Goal: Navigation & Orientation: Find specific page/section

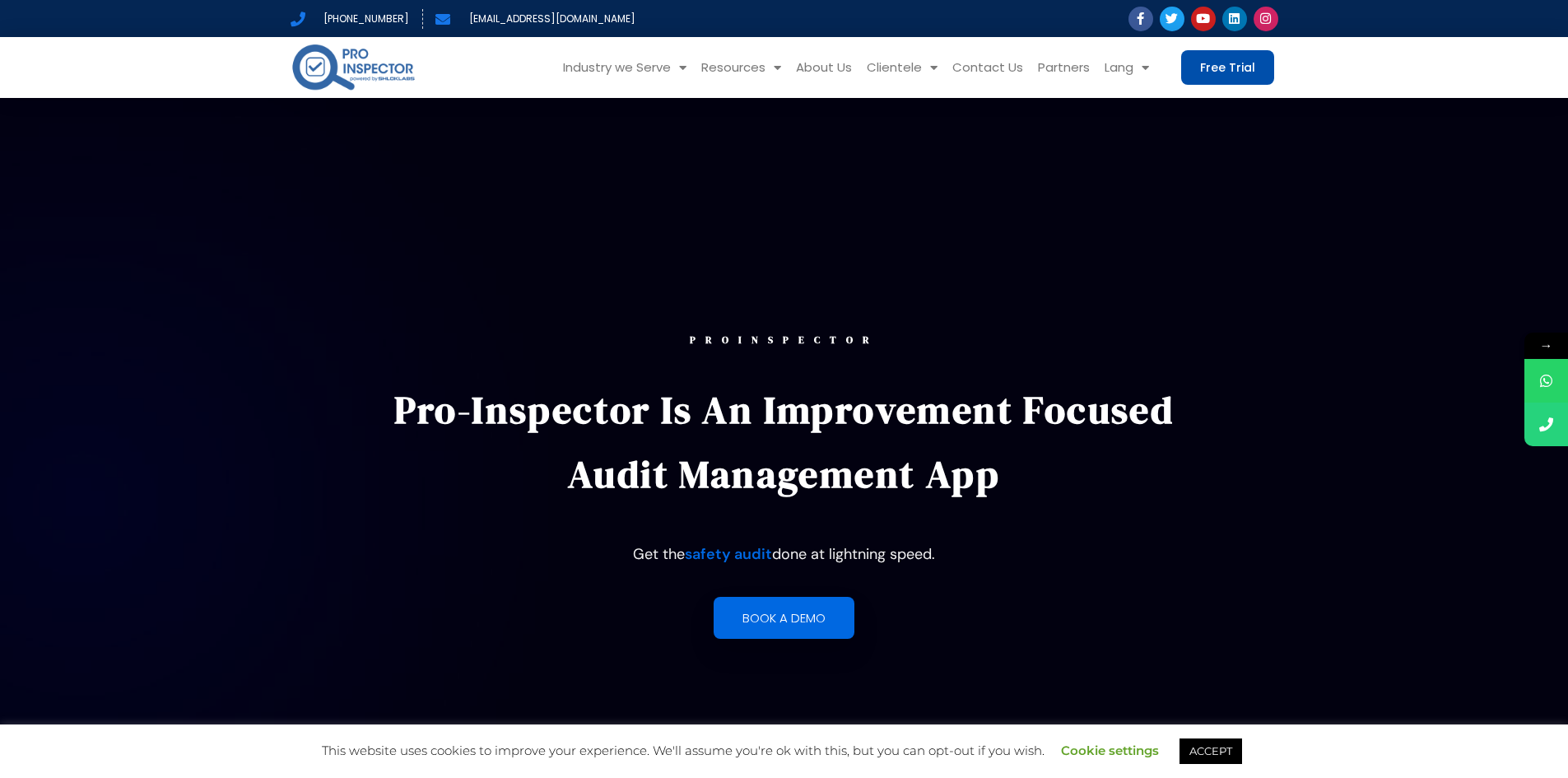
click at [1210, 58] on link "Free Trial" at bounding box center [1228, 68] width 93 height 34
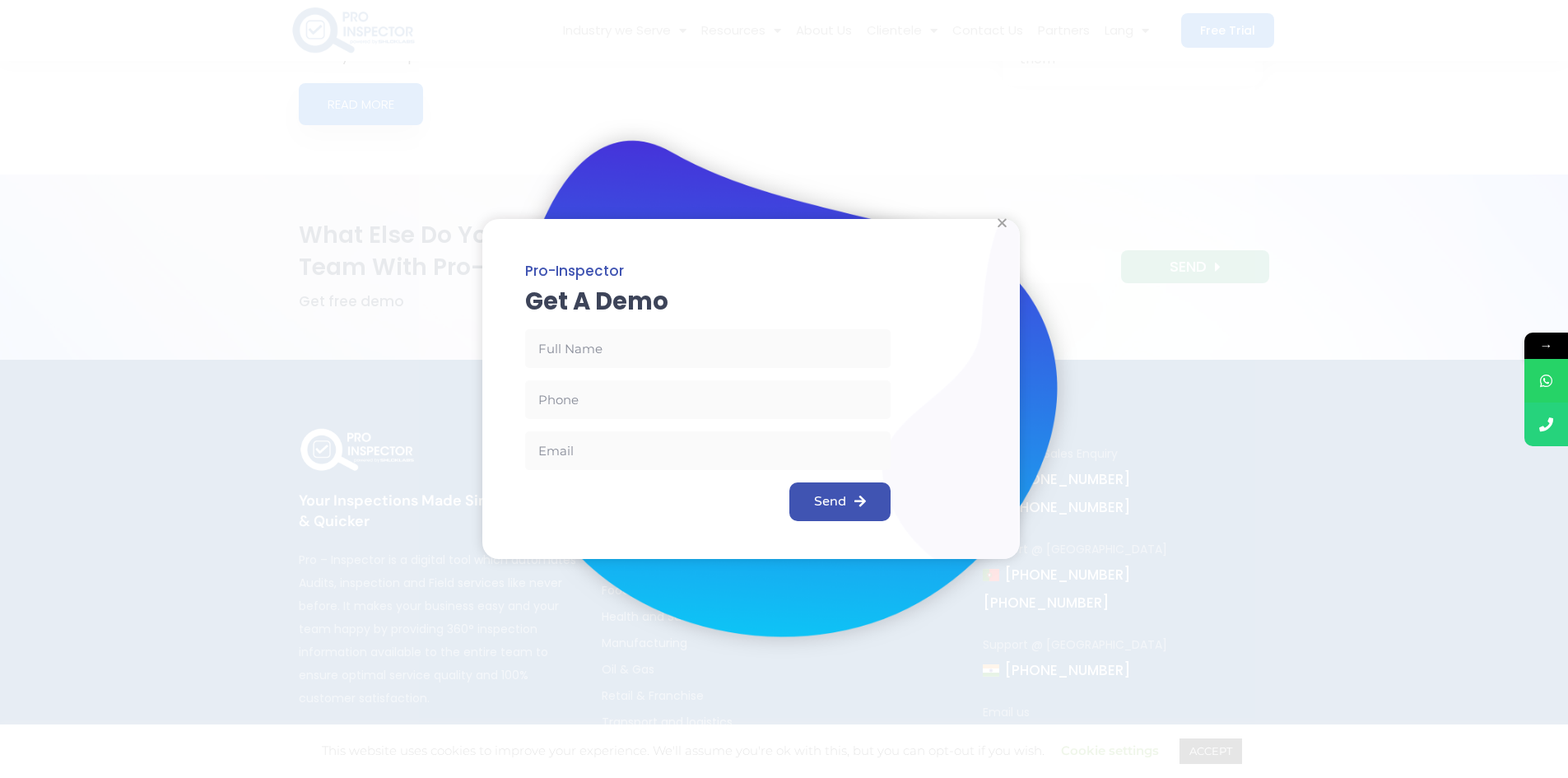
scroll to position [7571, 0]
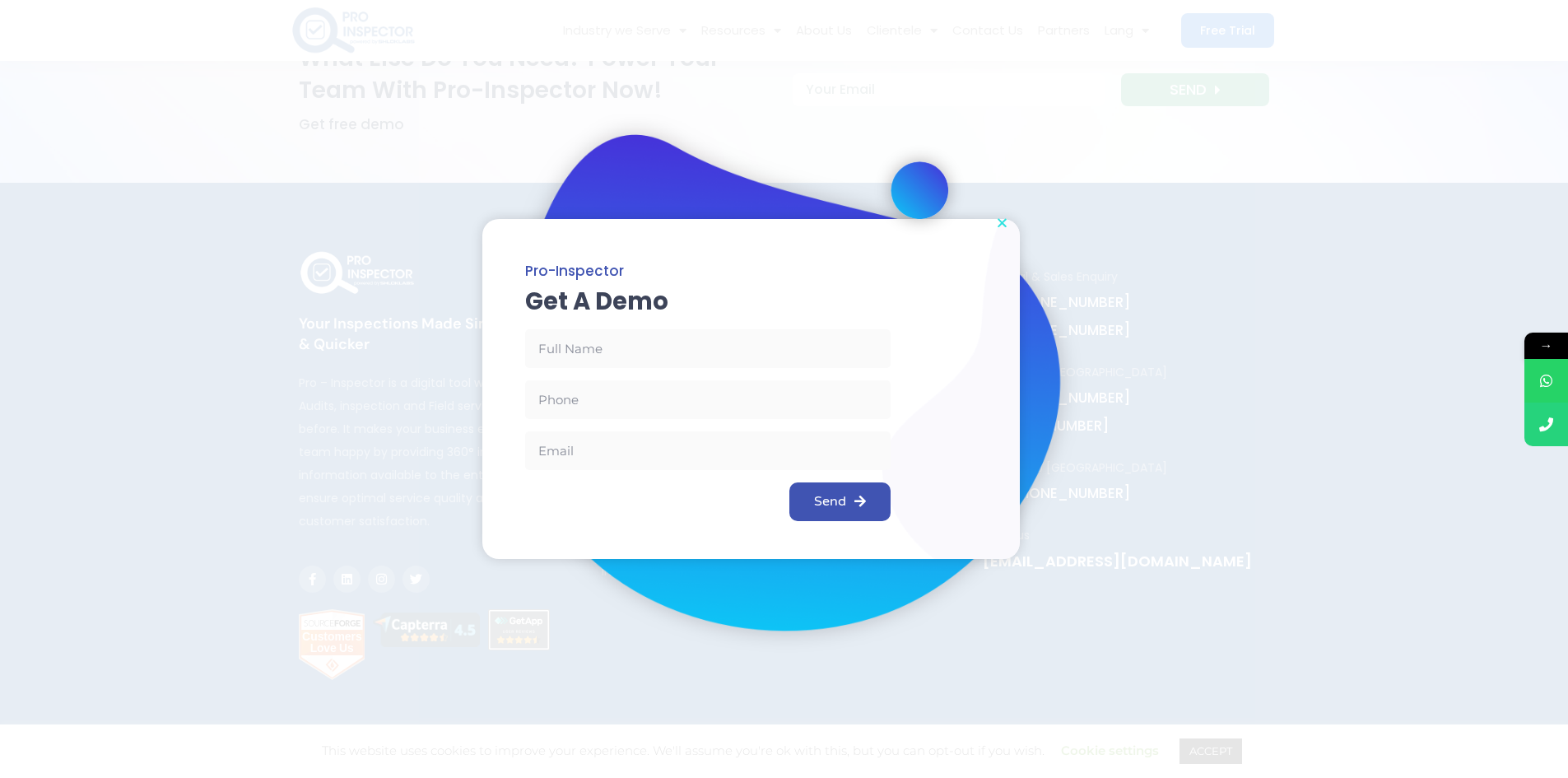
click at [999, 224] on icon "Close" at bounding box center [1002, 222] width 12 height 12
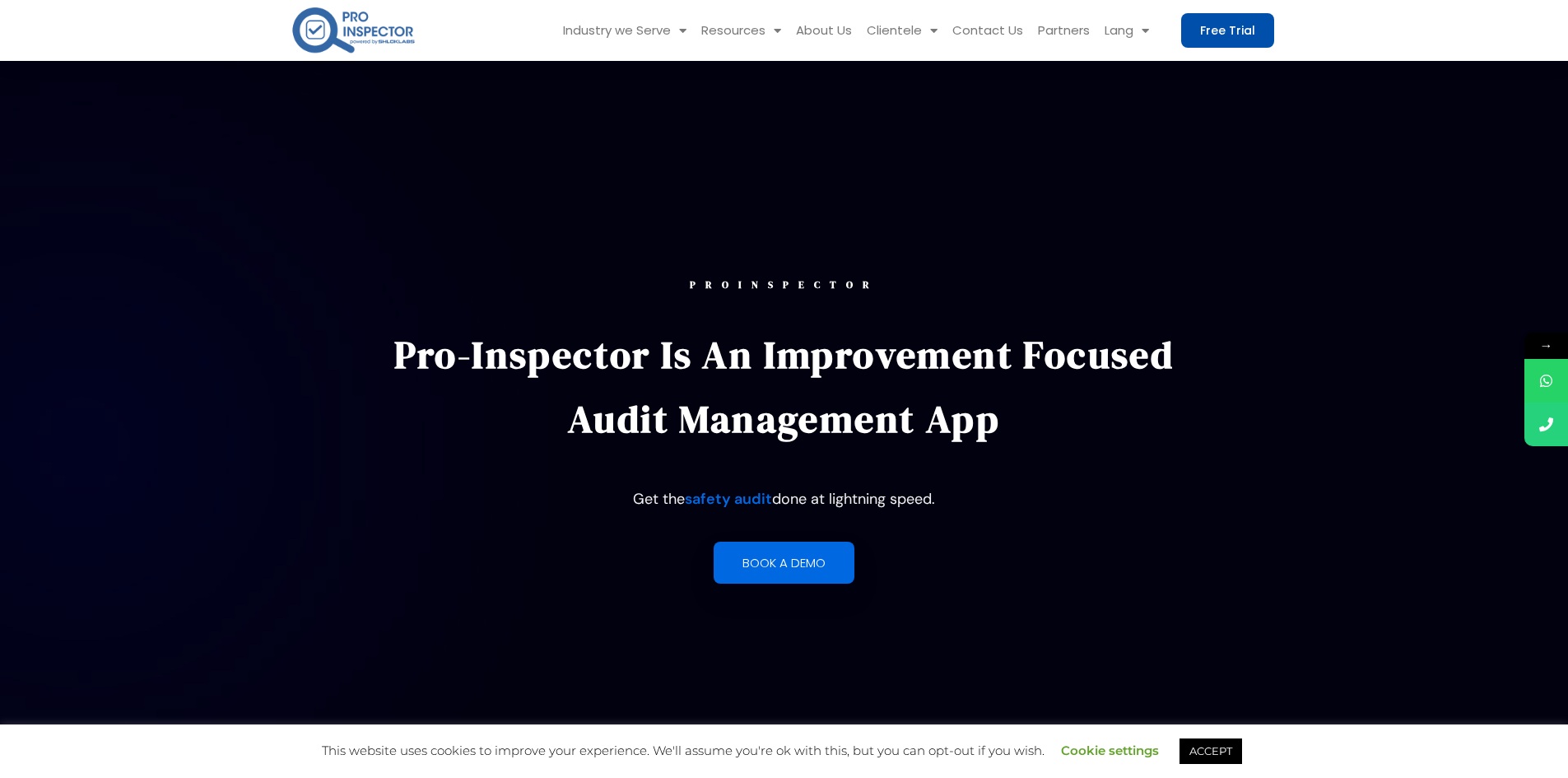
scroll to position [0, 0]
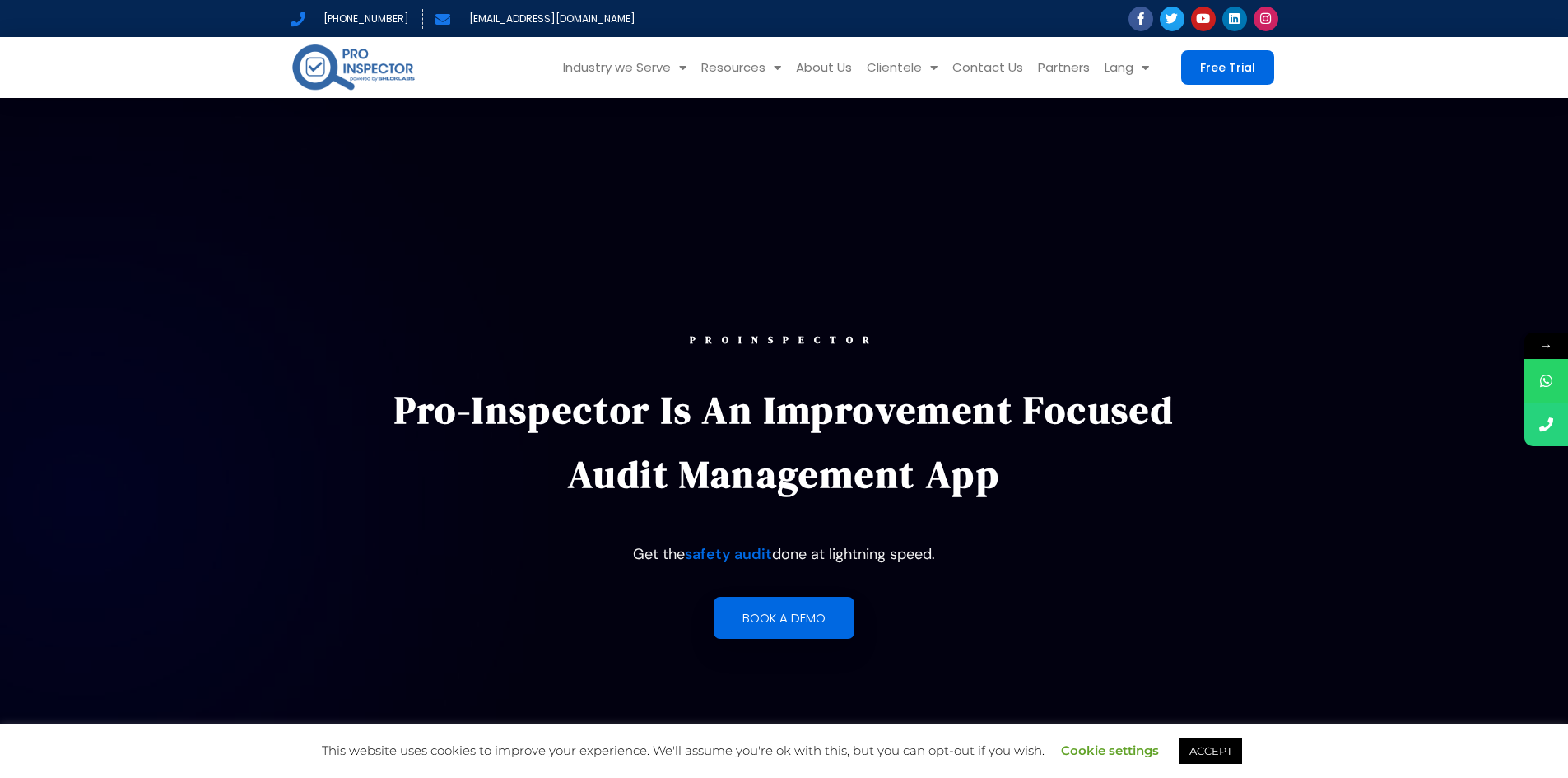
drag, startPoint x: 377, startPoint y: 70, endPoint x: 344, endPoint y: 67, distance: 33.1
click at [344, 67] on img at bounding box center [353, 67] width 126 height 52
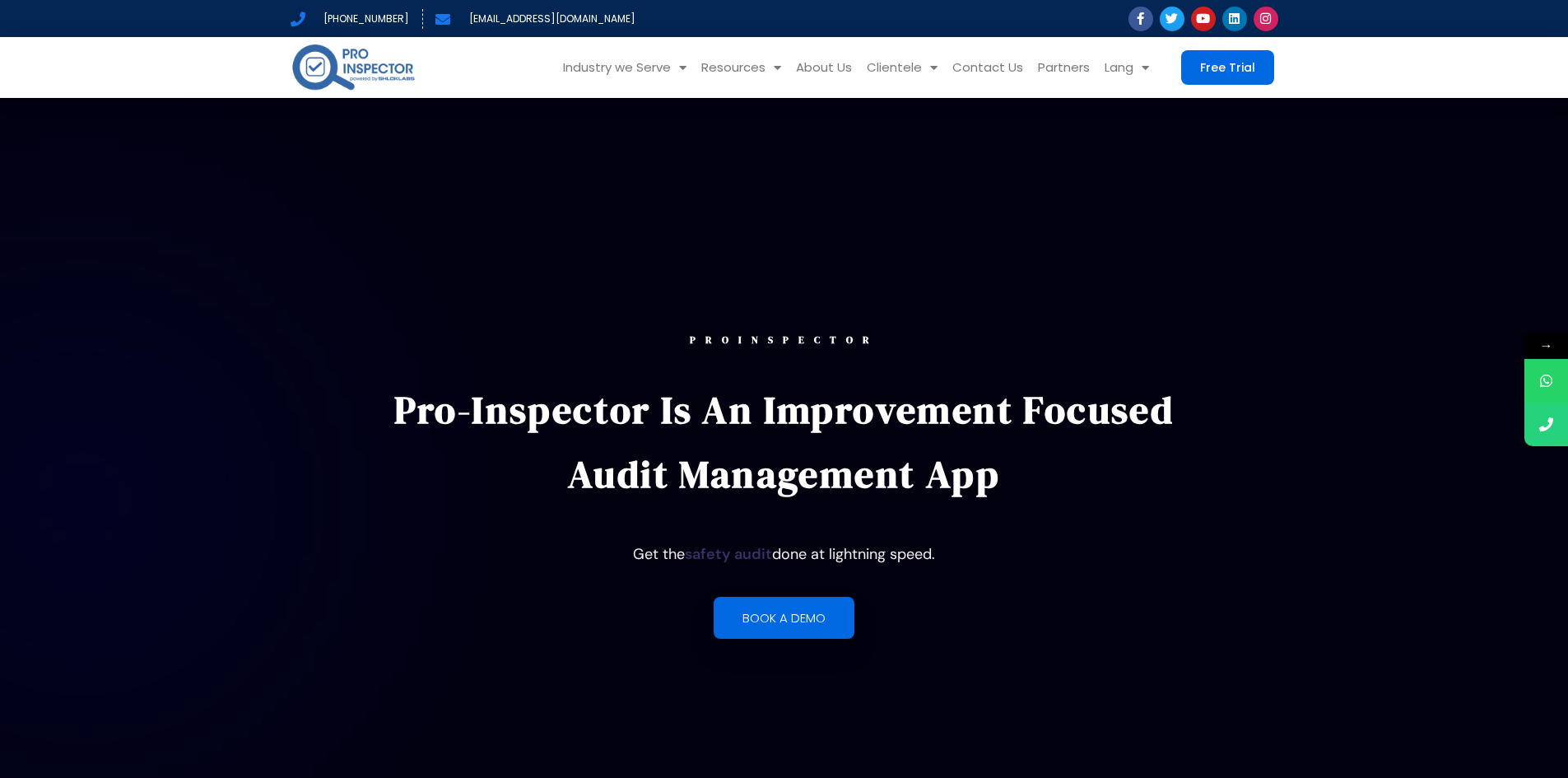
click at [736, 551] on link "safety audit" at bounding box center [728, 553] width 87 height 20
